Goal: Task Accomplishment & Management: Manage account settings

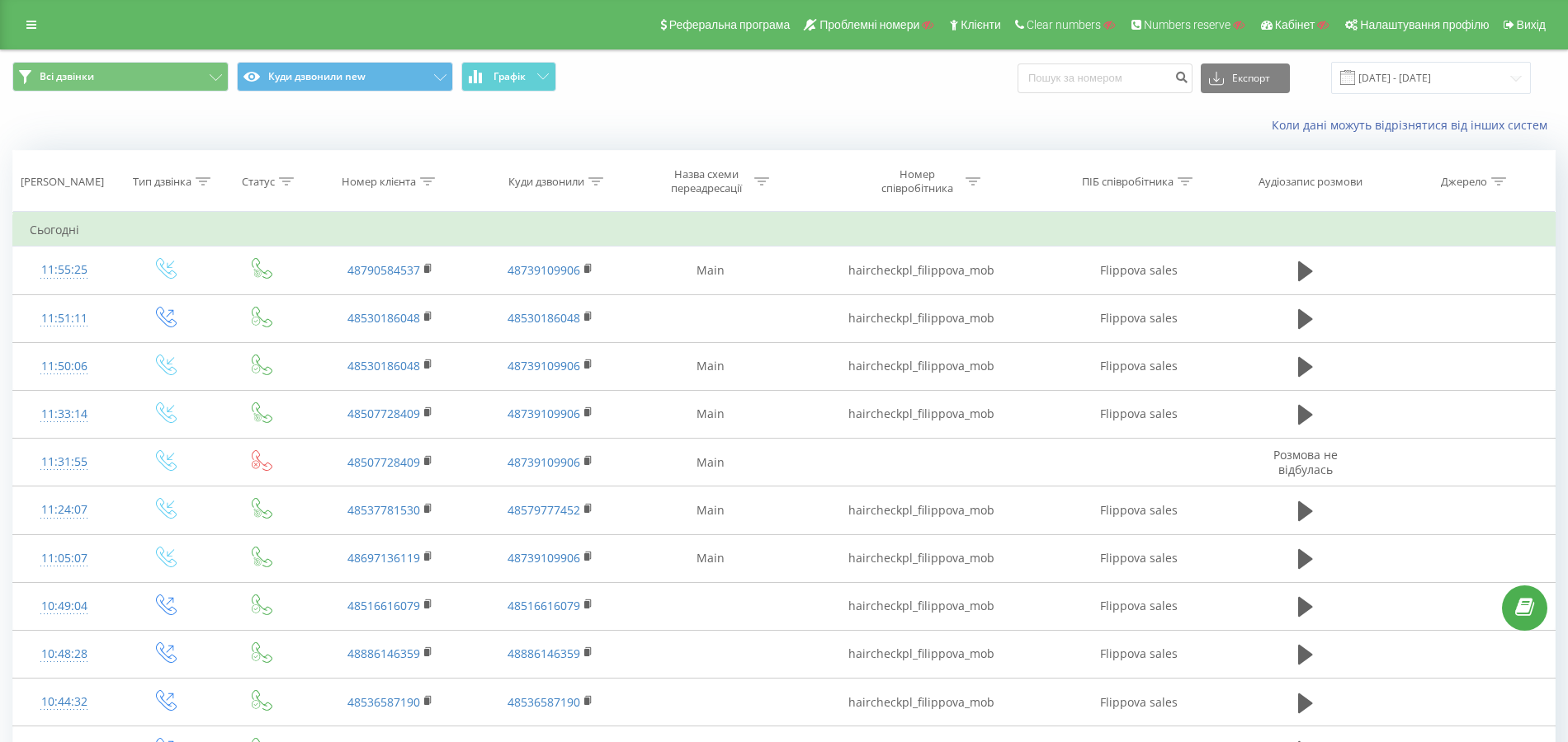
click at [429, 183] on icon at bounding box center [428, 181] width 15 height 9
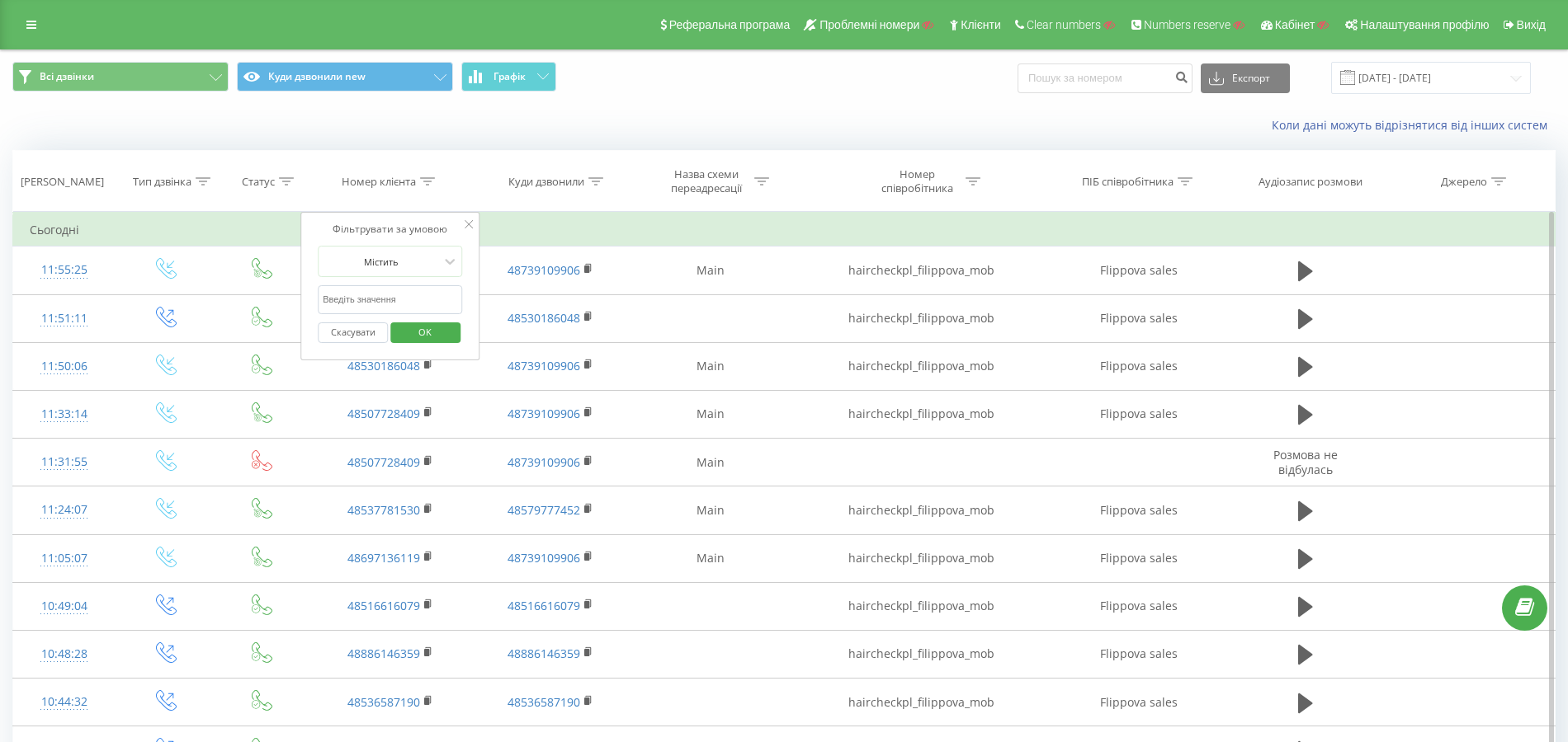
click at [394, 300] on input "text" at bounding box center [390, 299] width 145 height 29
type input "701"
click at [396, 270] on div "Містить" at bounding box center [381, 261] width 120 height 25
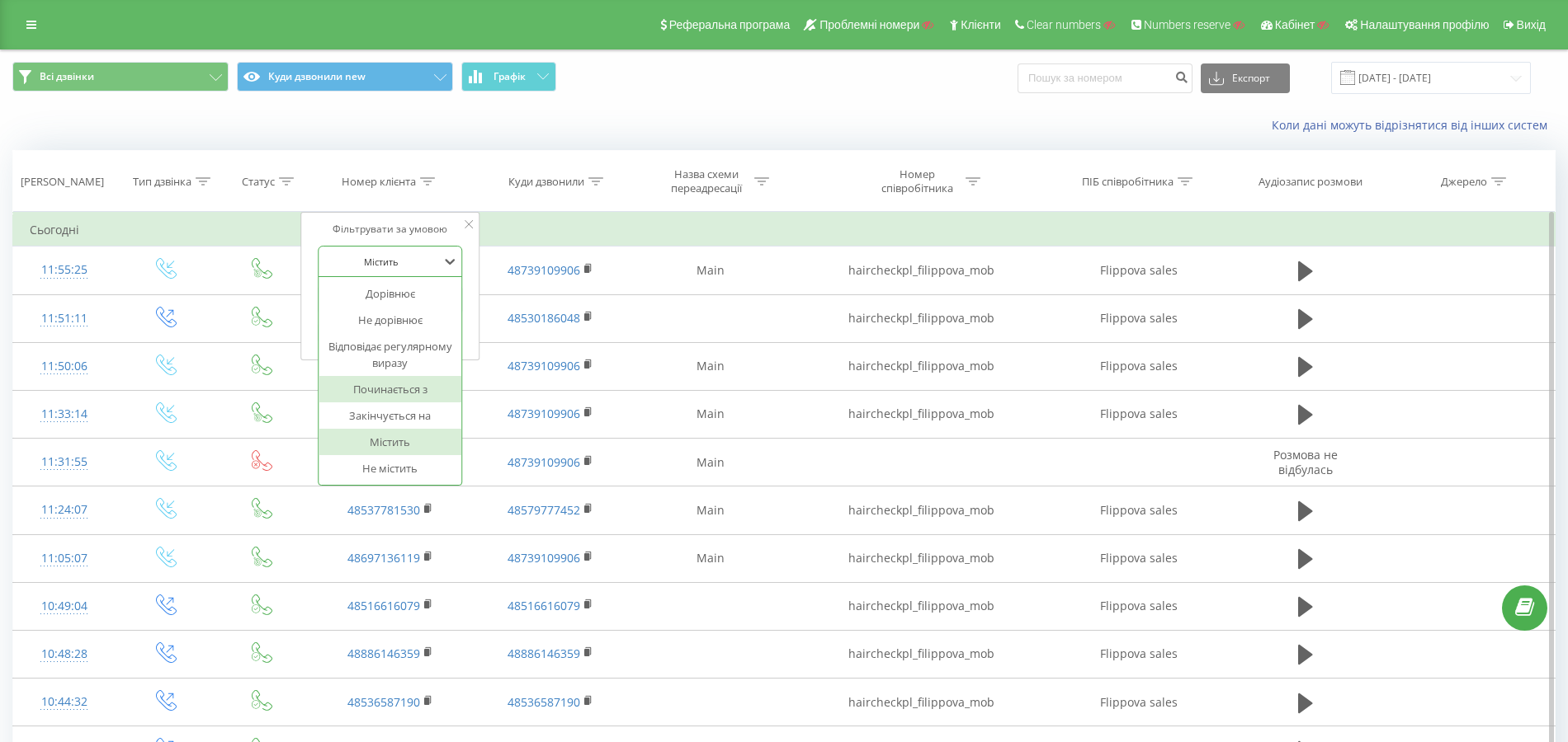
click at [406, 405] on div "Закінчується на" at bounding box center [390, 416] width 143 height 27
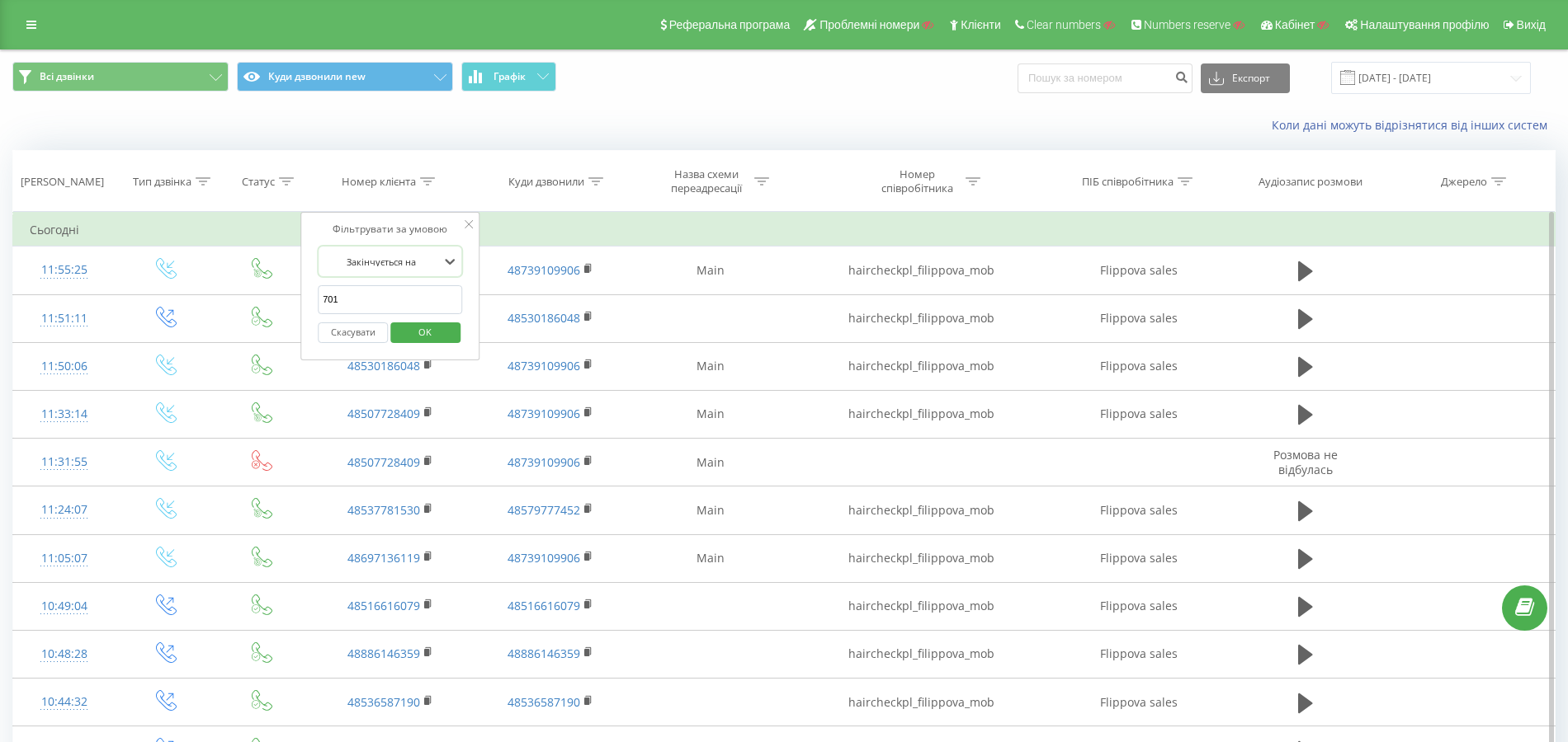
click at [423, 329] on span "OK" at bounding box center [425, 332] width 46 height 26
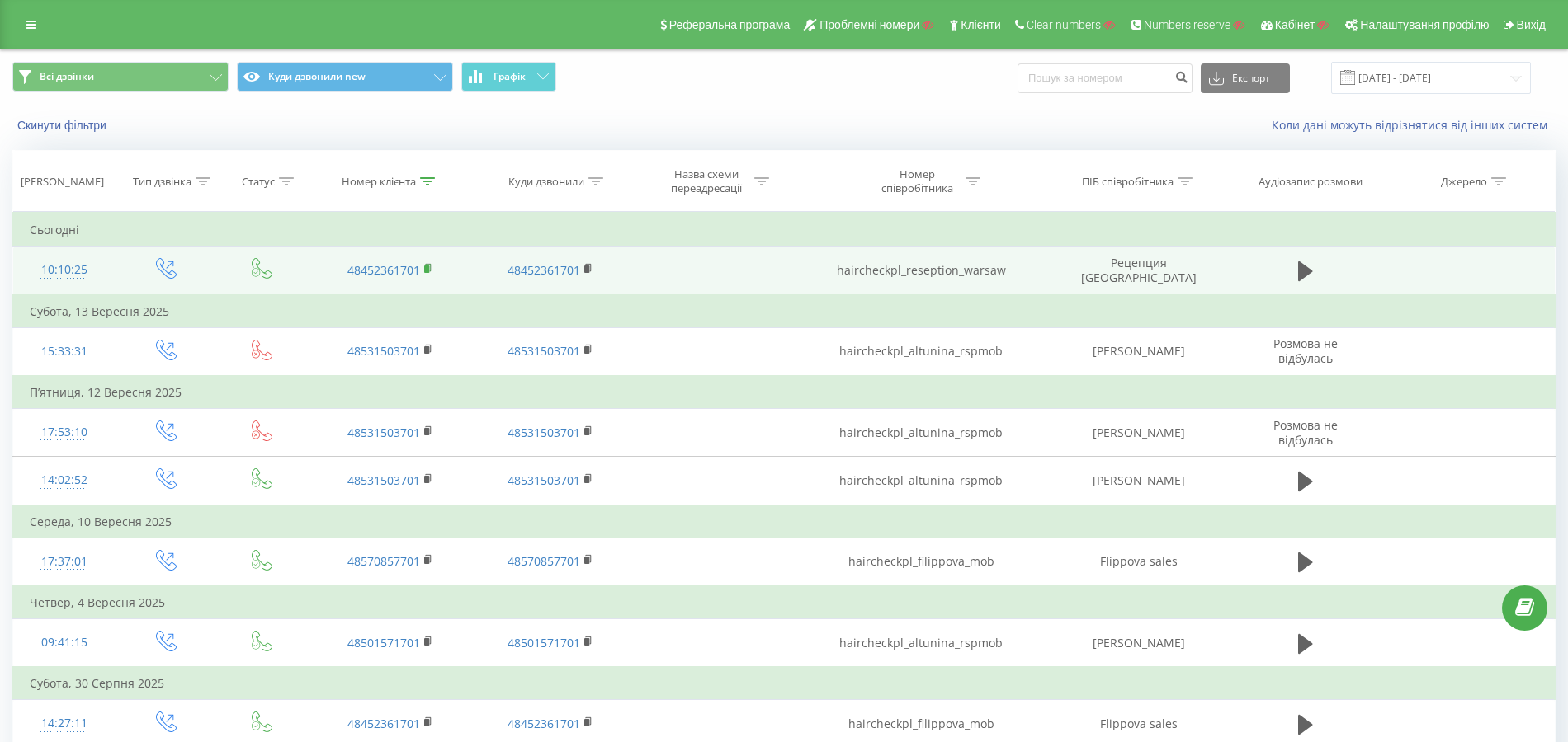
click at [429, 265] on icon at bounding box center [429, 269] width 10 height 11
click at [964, 272] on td "haircheckpl_reseption_warsaw" at bounding box center [921, 271] width 256 height 49
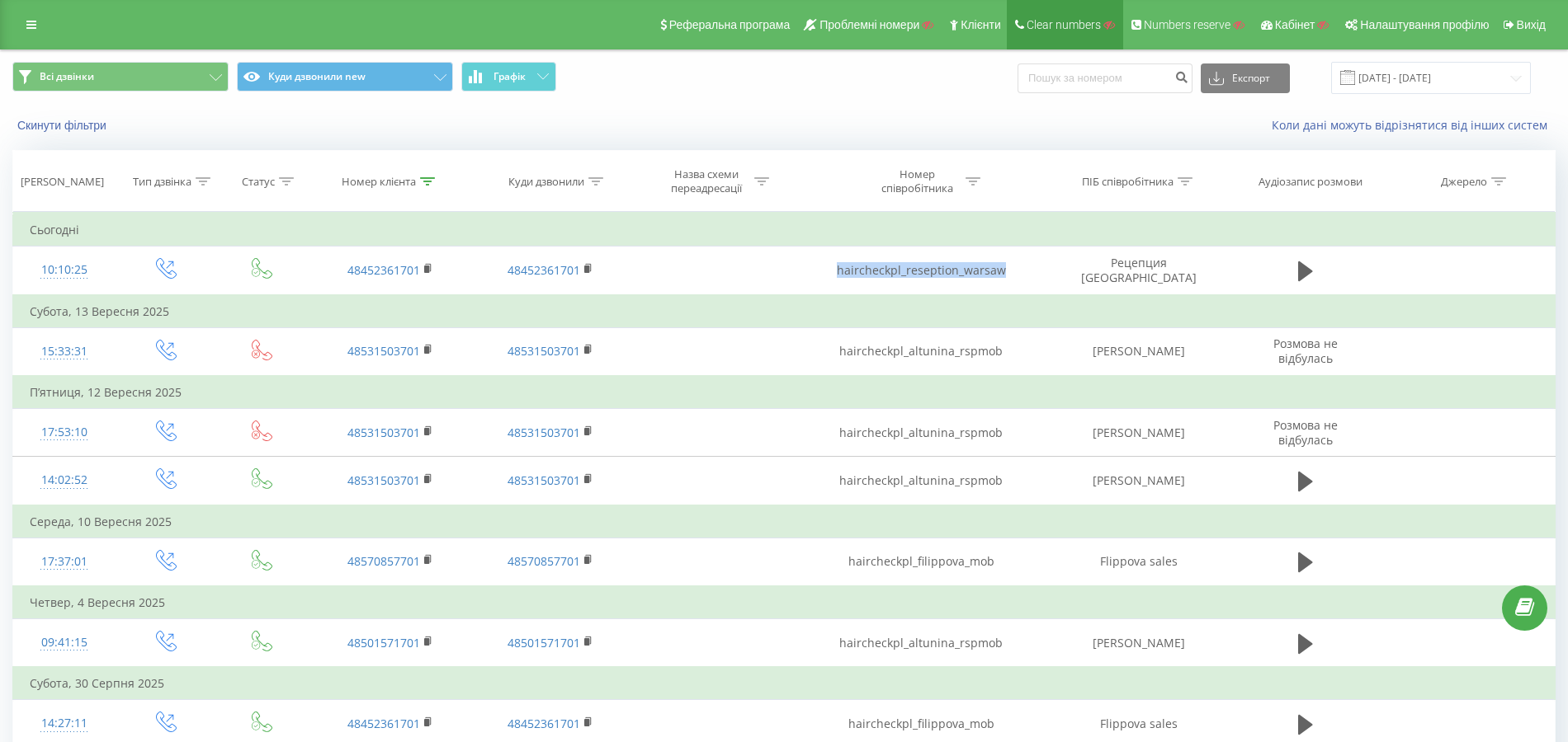
copy td "haircheckpl_reseption_warsaw"
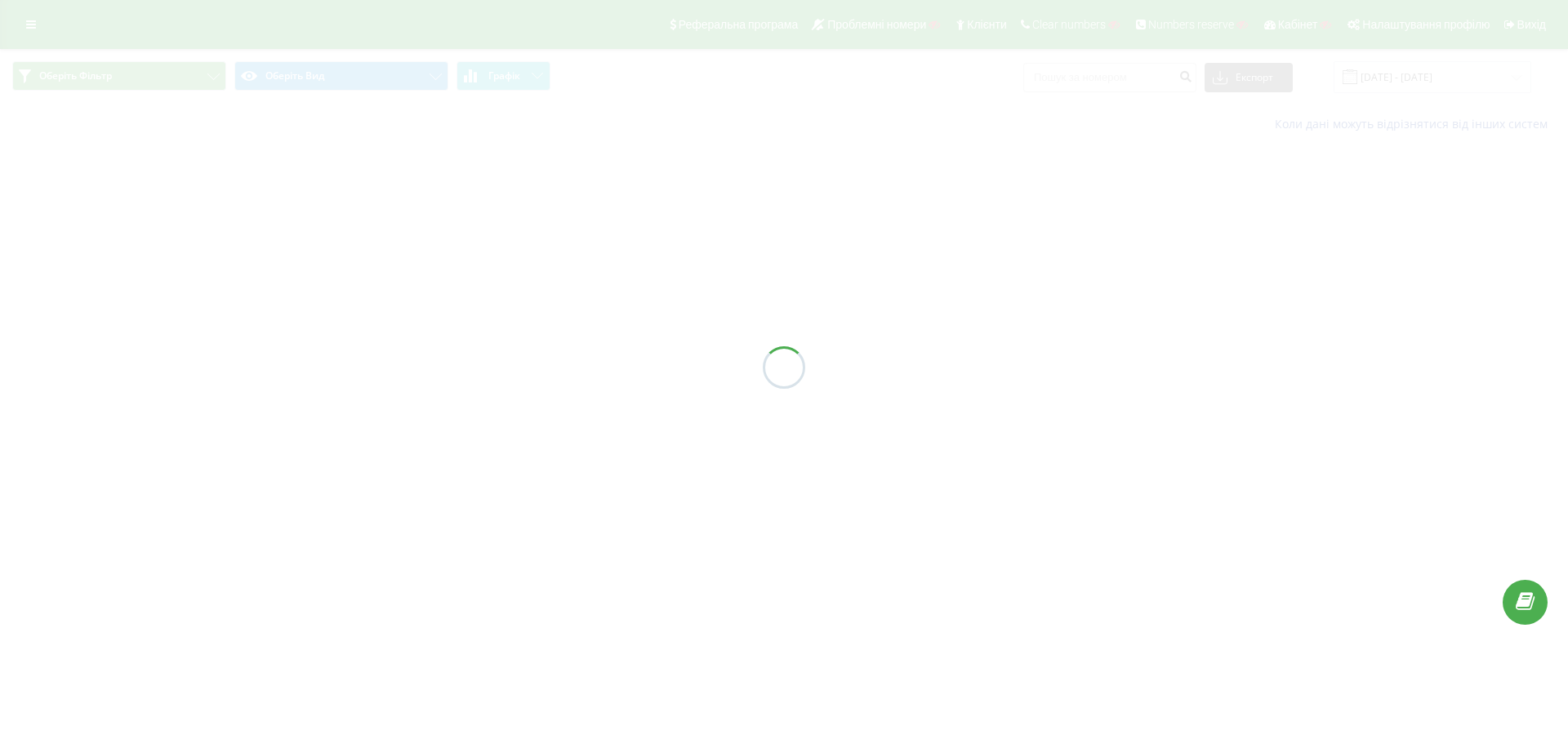
click at [29, 23] on div at bounding box center [784, 368] width 1568 height 735
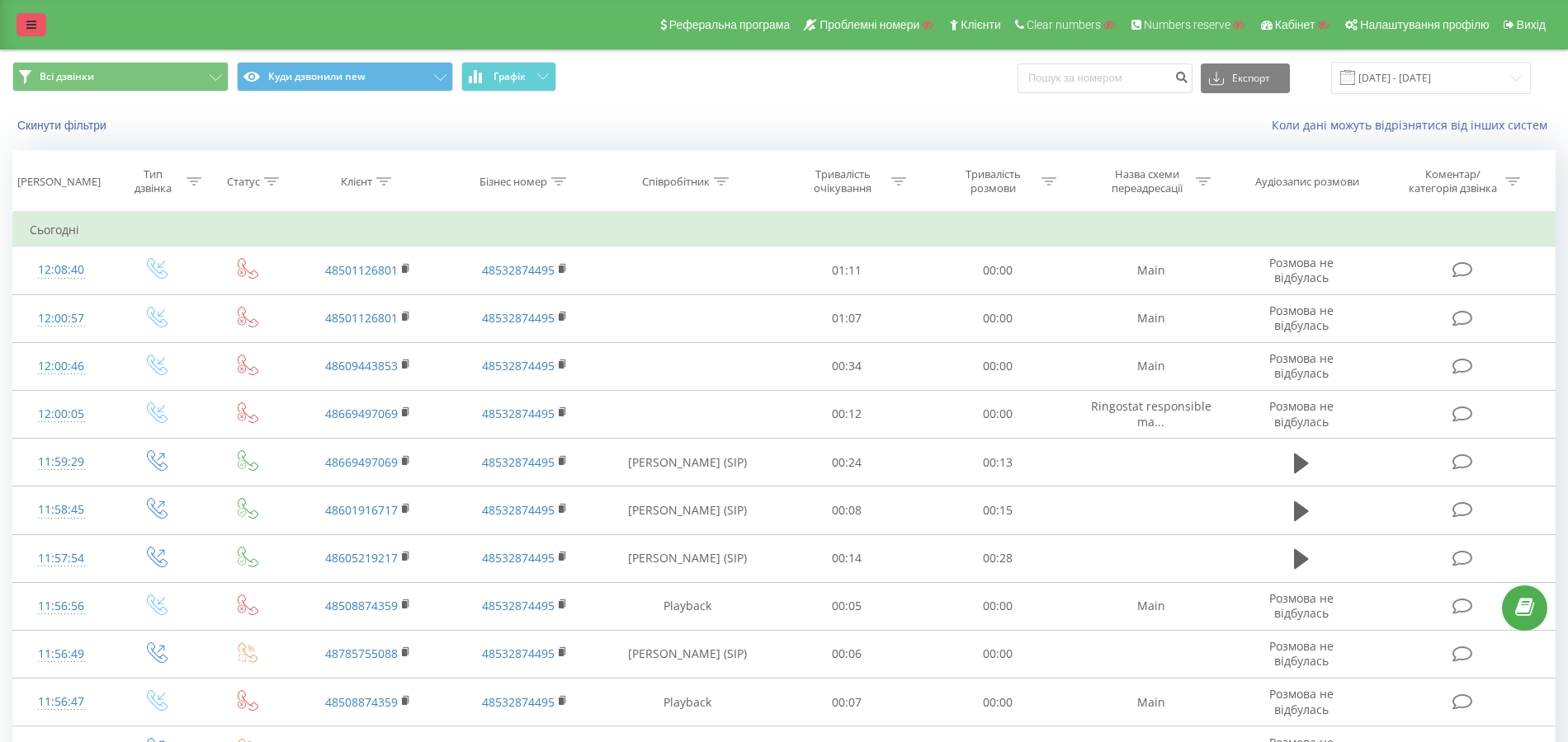
click at [36, 28] on link at bounding box center [31, 25] width 30 height 23
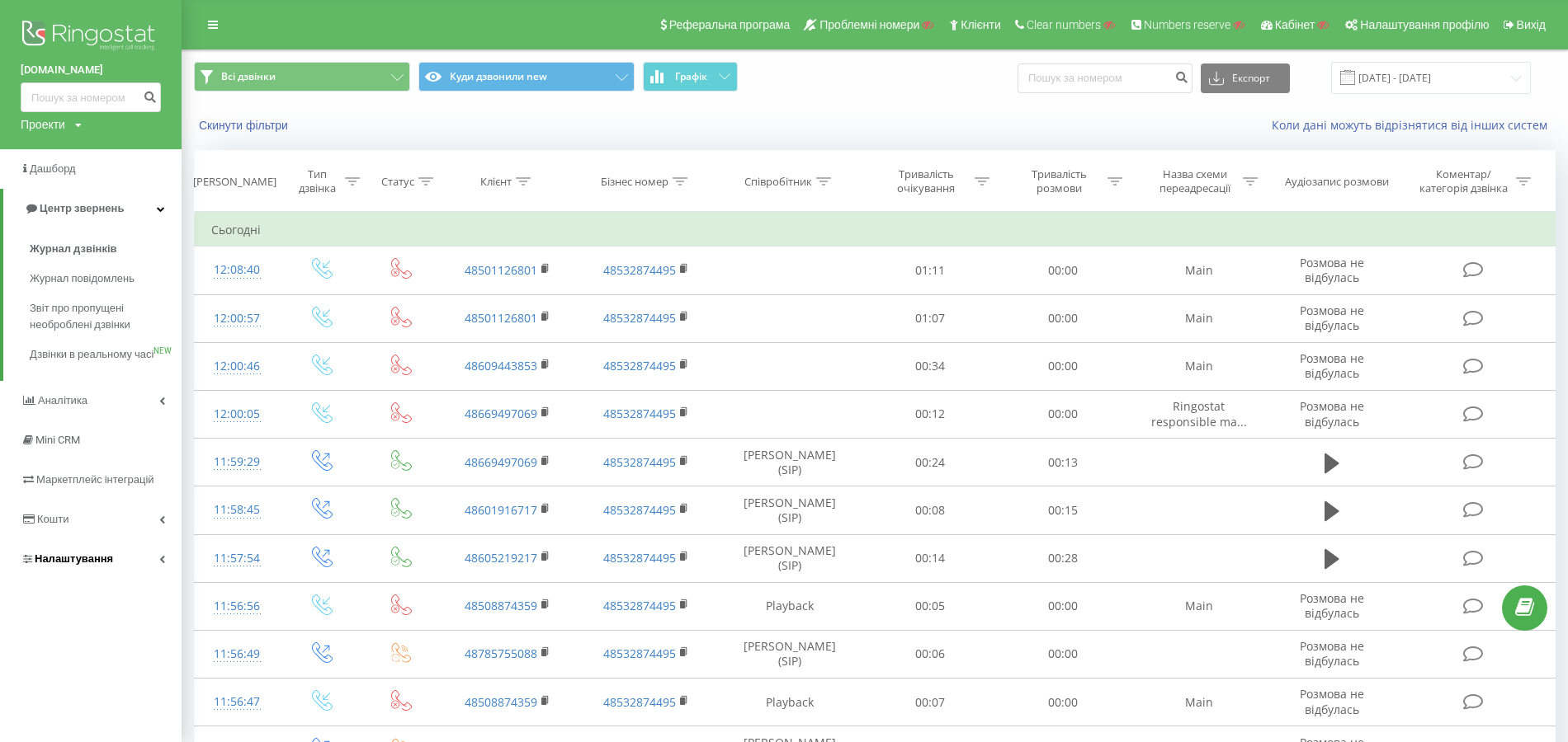
click at [94, 565] on span "Налаштування" at bounding box center [73, 558] width 78 height 12
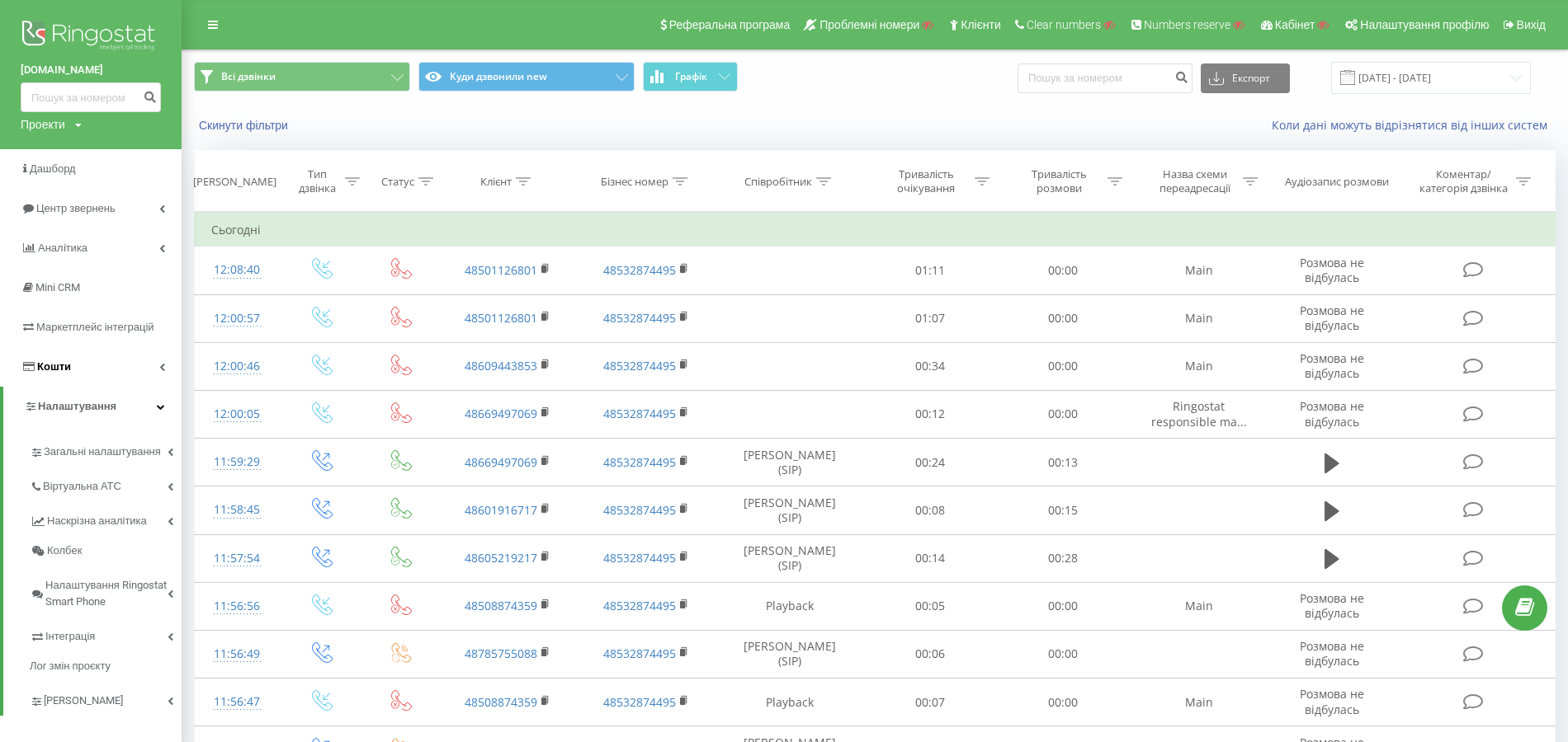
click at [91, 371] on link "Кошти" at bounding box center [91, 367] width 181 height 40
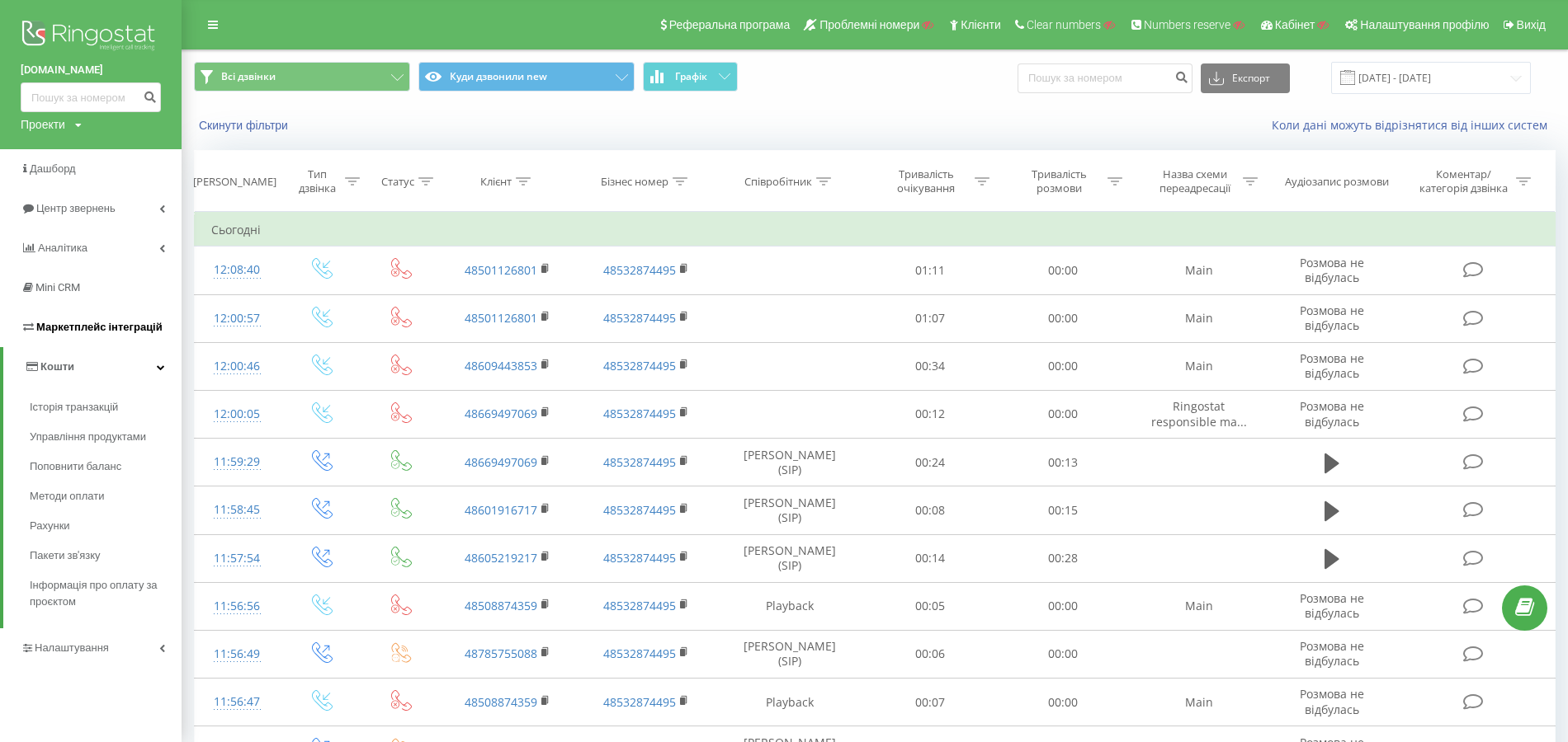
click at [94, 325] on span "Маркетплейс інтеграцій" at bounding box center [99, 326] width 126 height 12
click at [75, 662] on link "Налаштування" at bounding box center [91, 649] width 181 height 40
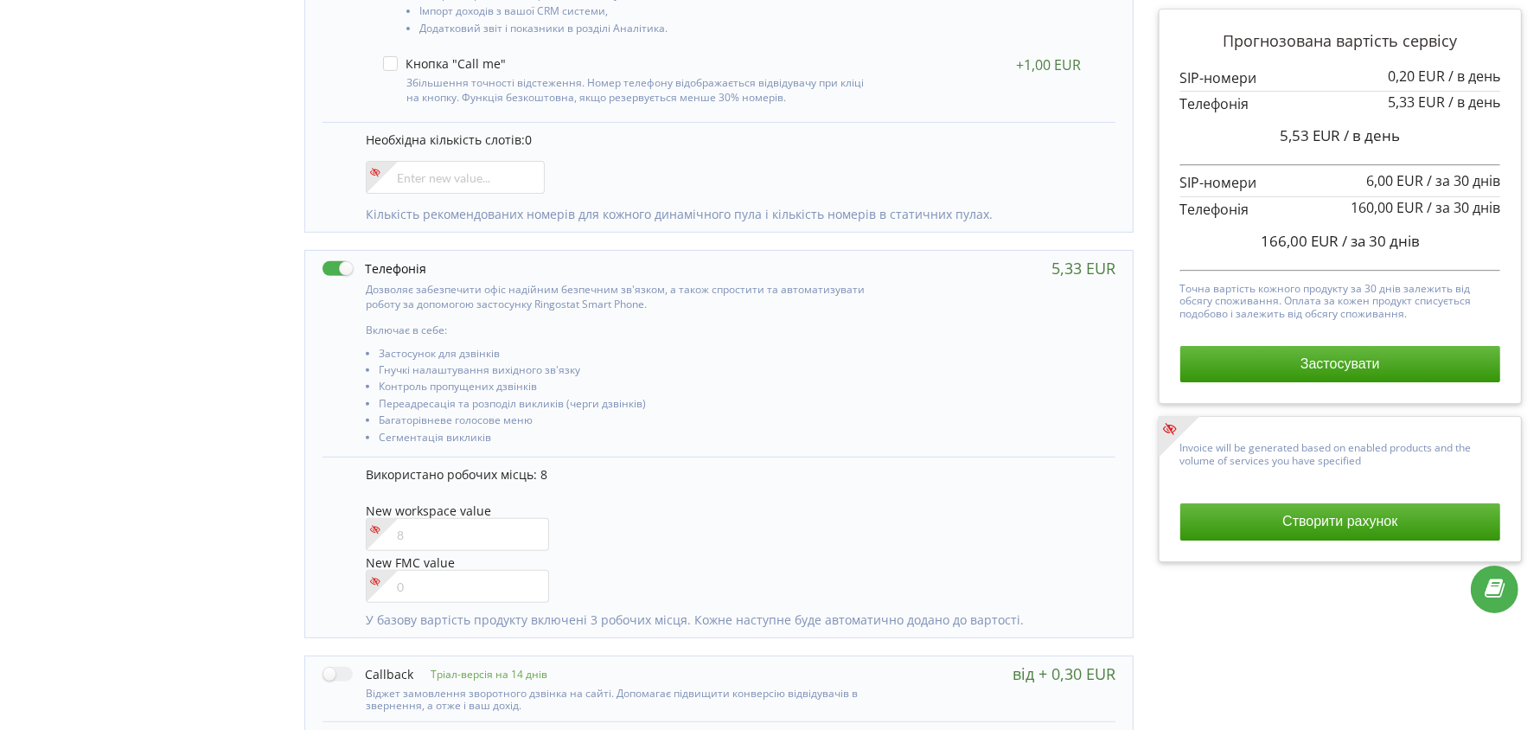
scroll to position [540, 0]
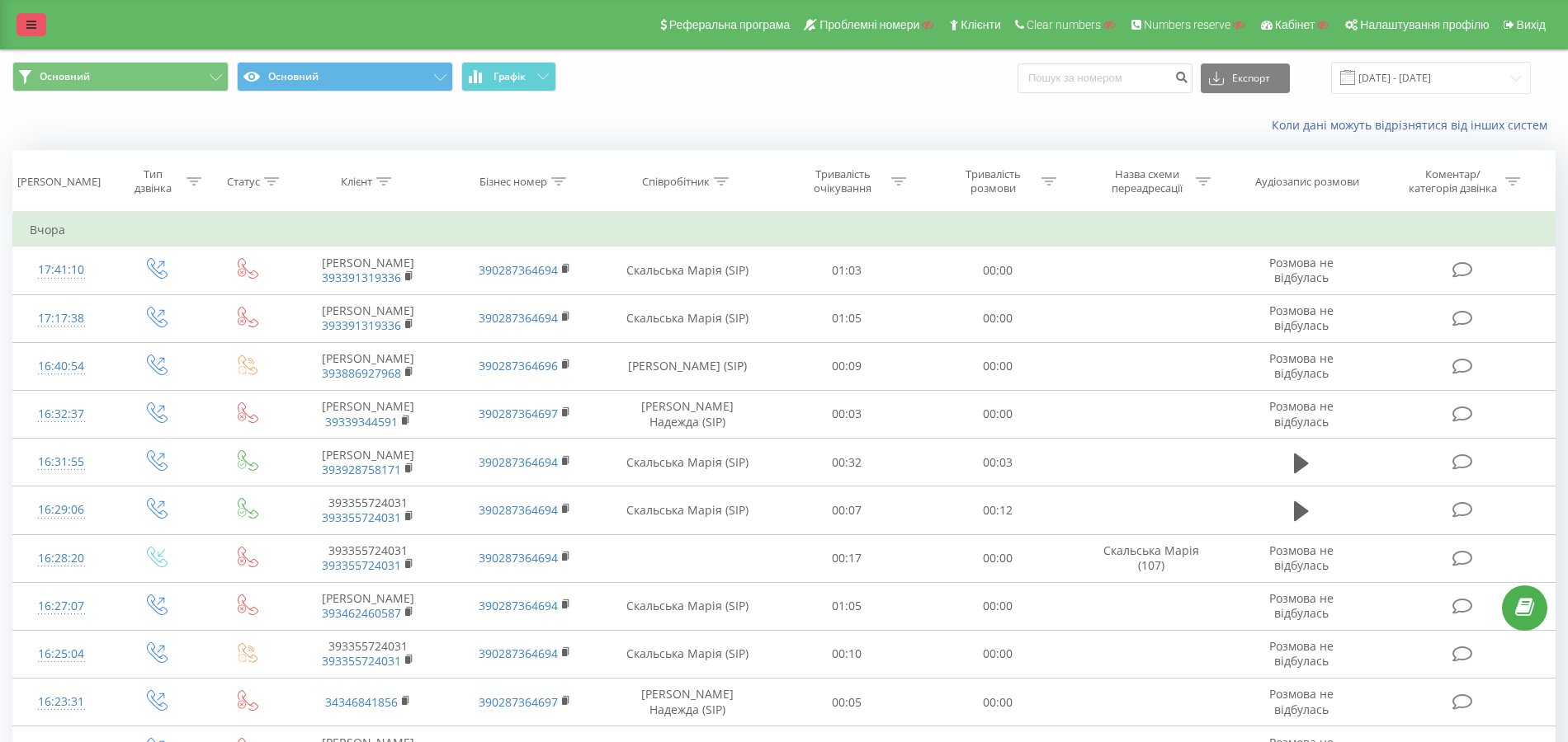
click at [30, 22] on icon at bounding box center [31, 25] width 10 height 11
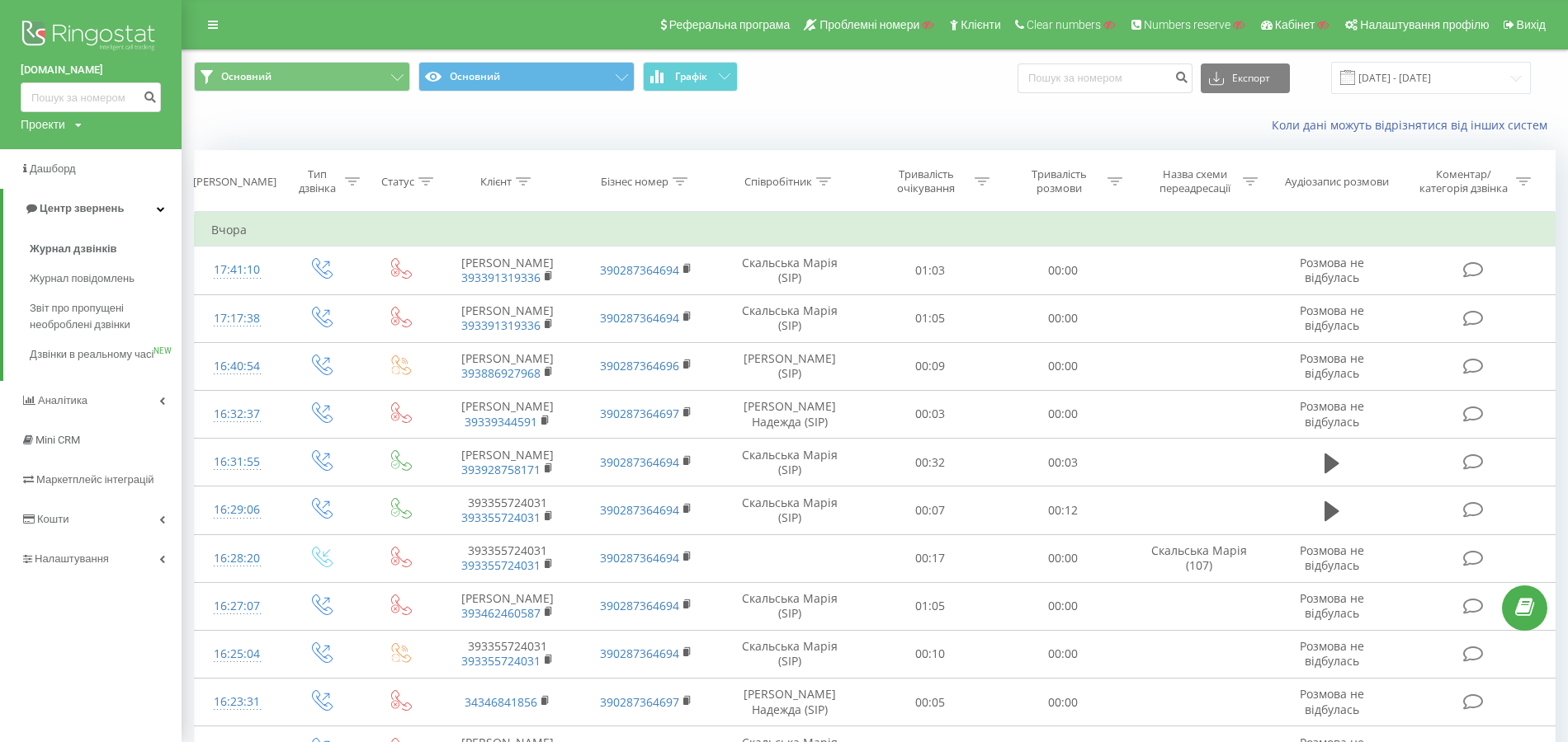
click at [56, 121] on div "Проекти" at bounding box center [43, 124] width 45 height 16
click at [64, 152] on input "text" at bounding box center [67, 149] width 82 height 24
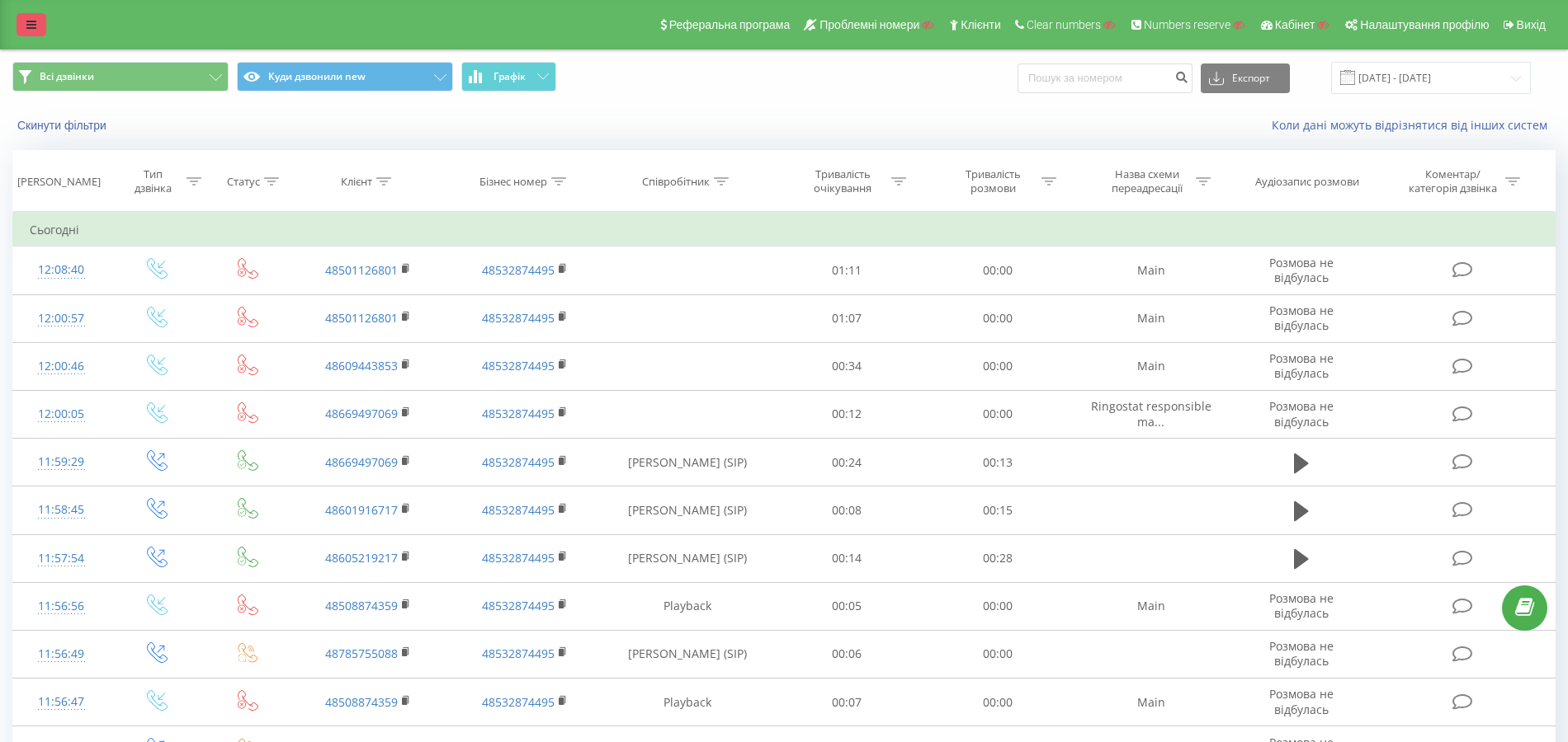
click at [18, 27] on link at bounding box center [31, 25] width 30 height 23
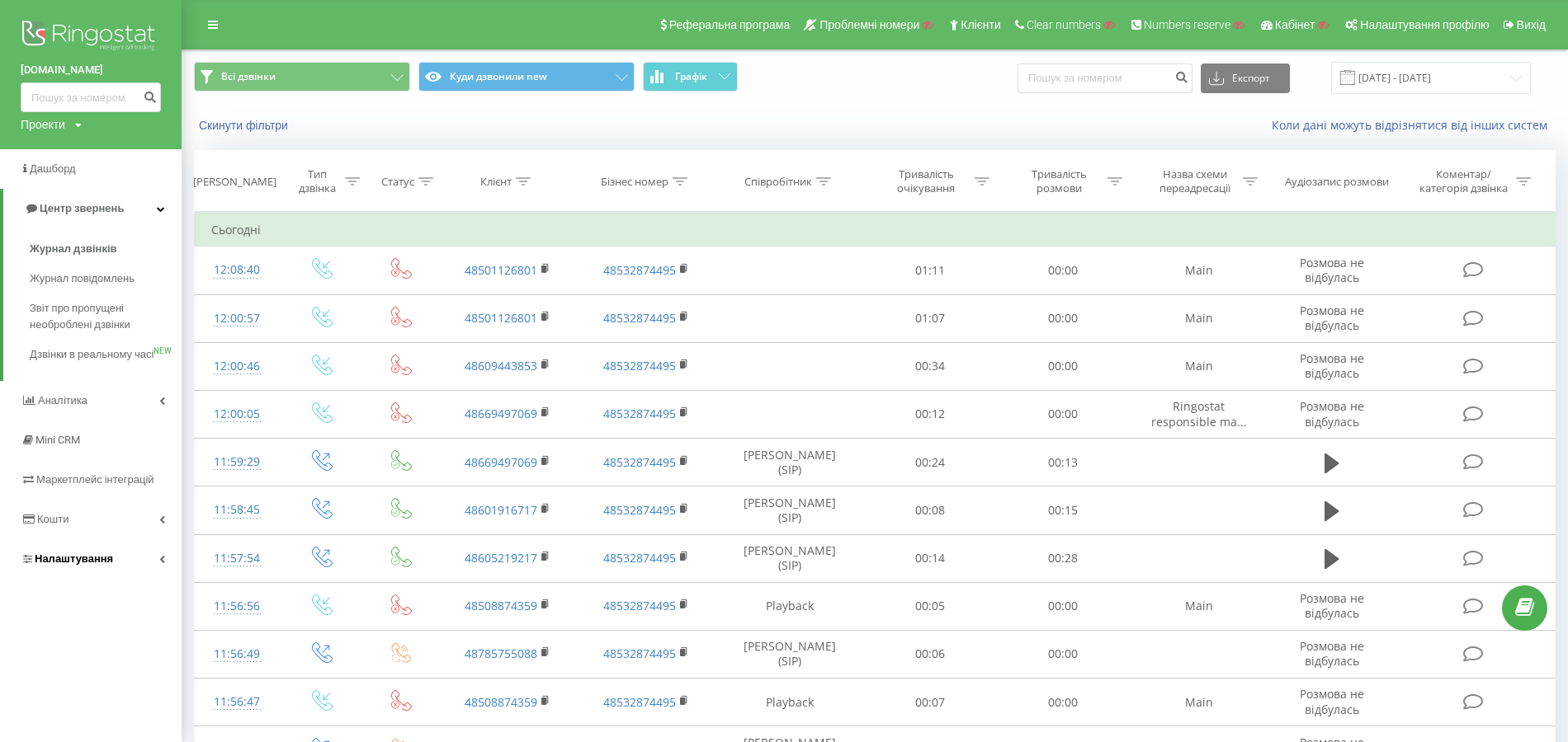
click at [68, 565] on span "Налаштування" at bounding box center [73, 558] width 78 height 12
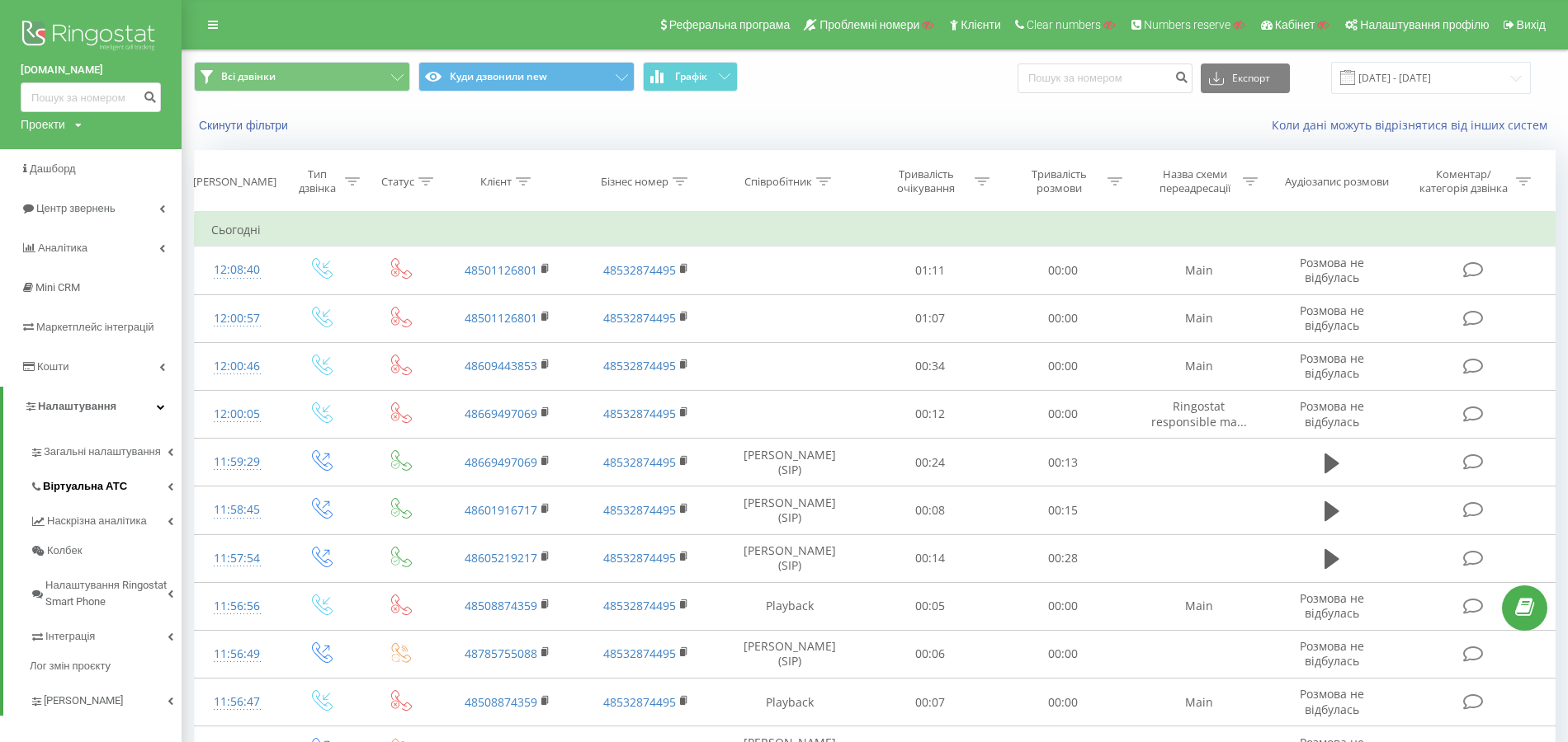
click at [101, 491] on span "Віртуальна АТС" at bounding box center [85, 486] width 84 height 16
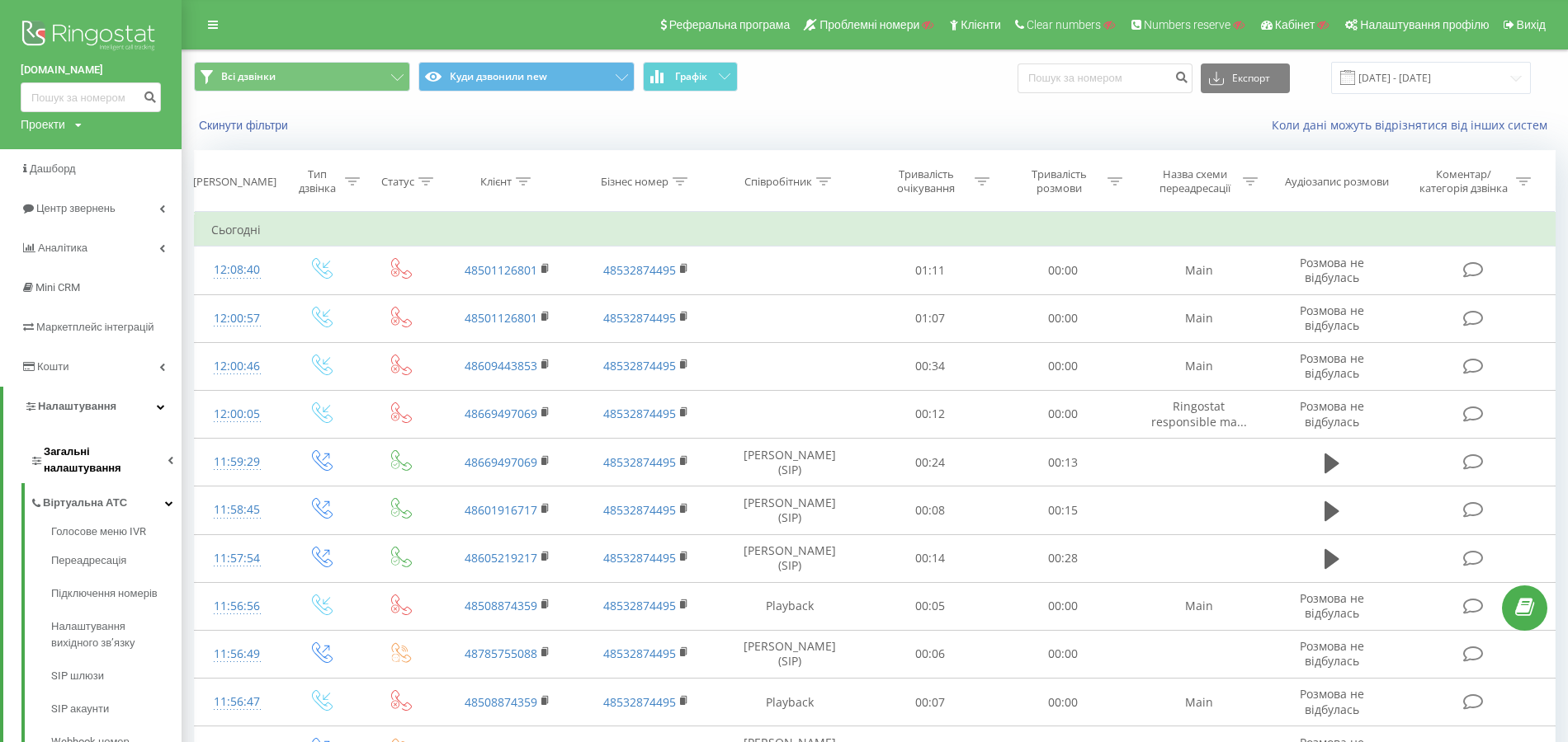
click at [115, 464] on link "Загальні налаштування" at bounding box center [105, 458] width 152 height 52
click at [107, 551] on span "Співробітники" at bounding box center [90, 559] width 76 height 16
